Goal: Information Seeking & Learning: Learn about a topic

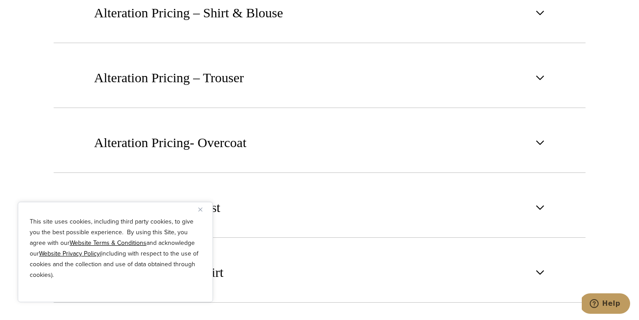
scroll to position [1318, 0]
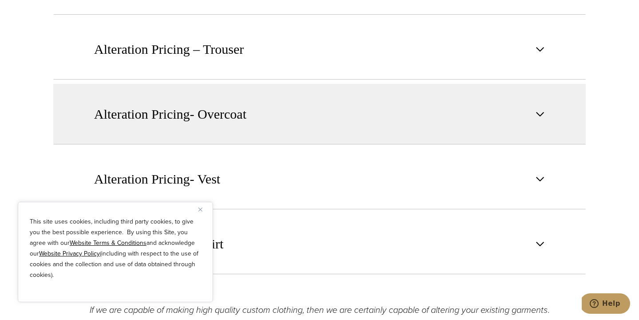
click at [520, 102] on button "Alteration Pricing- Overcoat" at bounding box center [319, 114] width 533 height 60
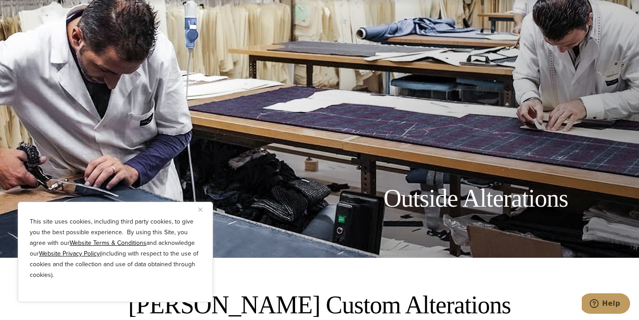
scroll to position [0, 0]
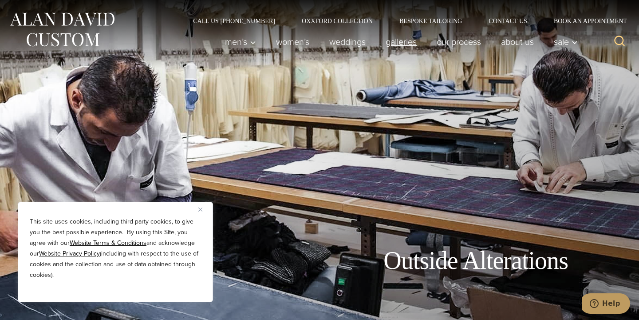
click at [406, 43] on link "Galleries" at bounding box center [401, 42] width 51 height 18
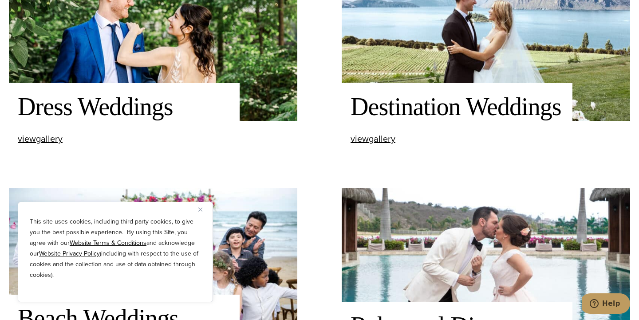
scroll to position [986, 0]
